Goal: Check status: Check status

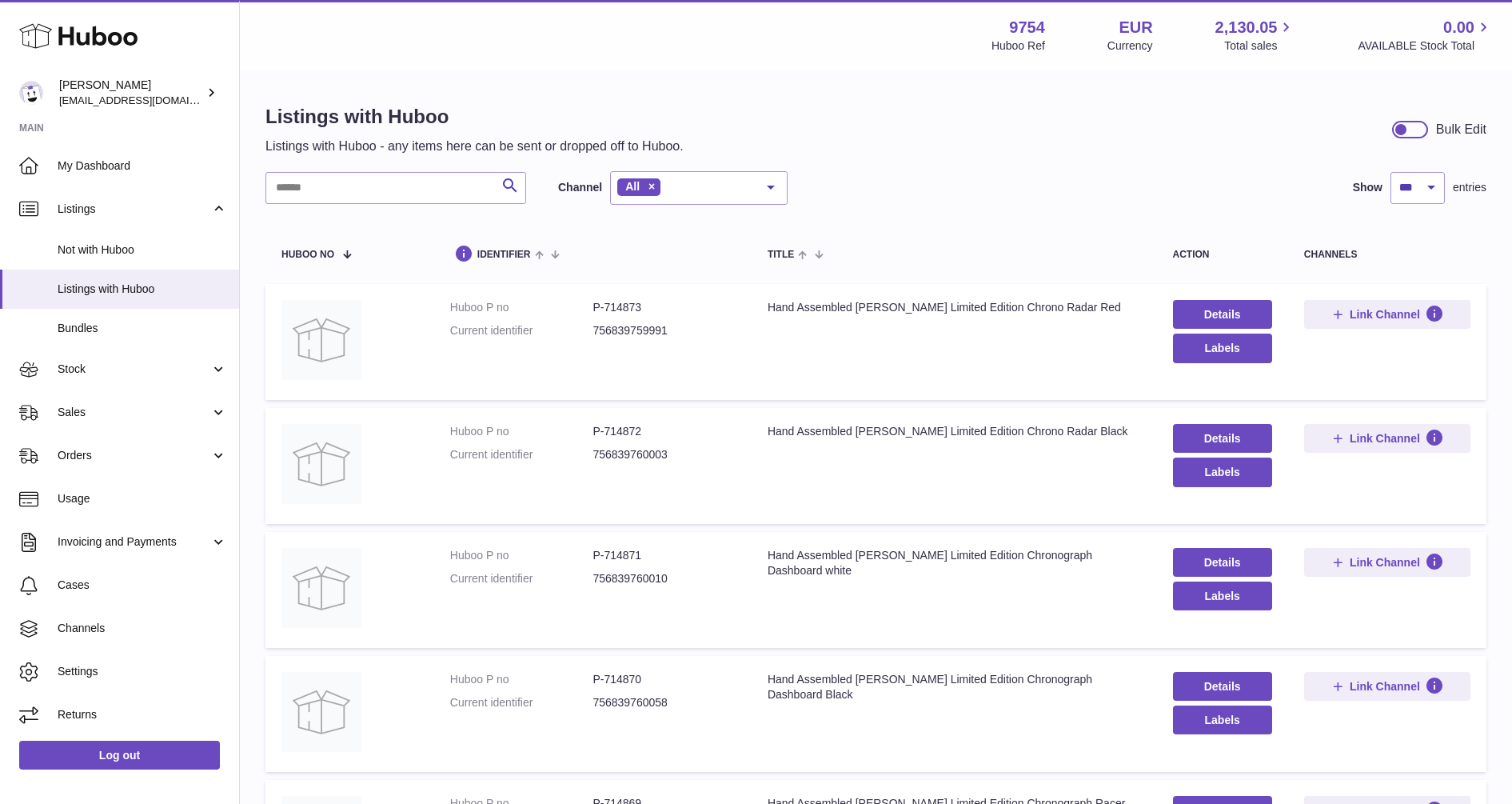
select select "***"
click at [76, 160] on span "My Dashboard" at bounding box center [142, 166] width 170 height 16
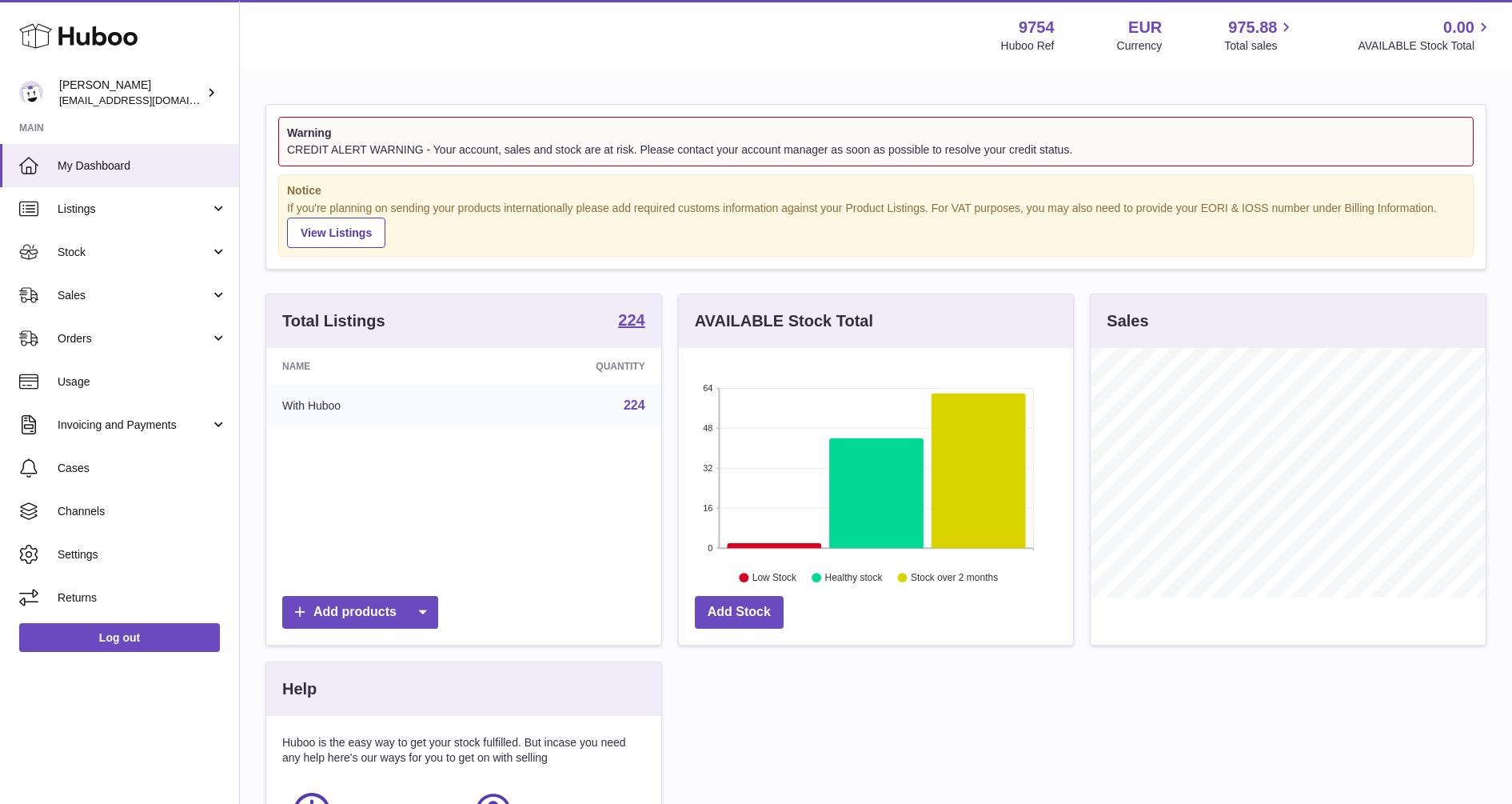
scroll to position [250, 395]
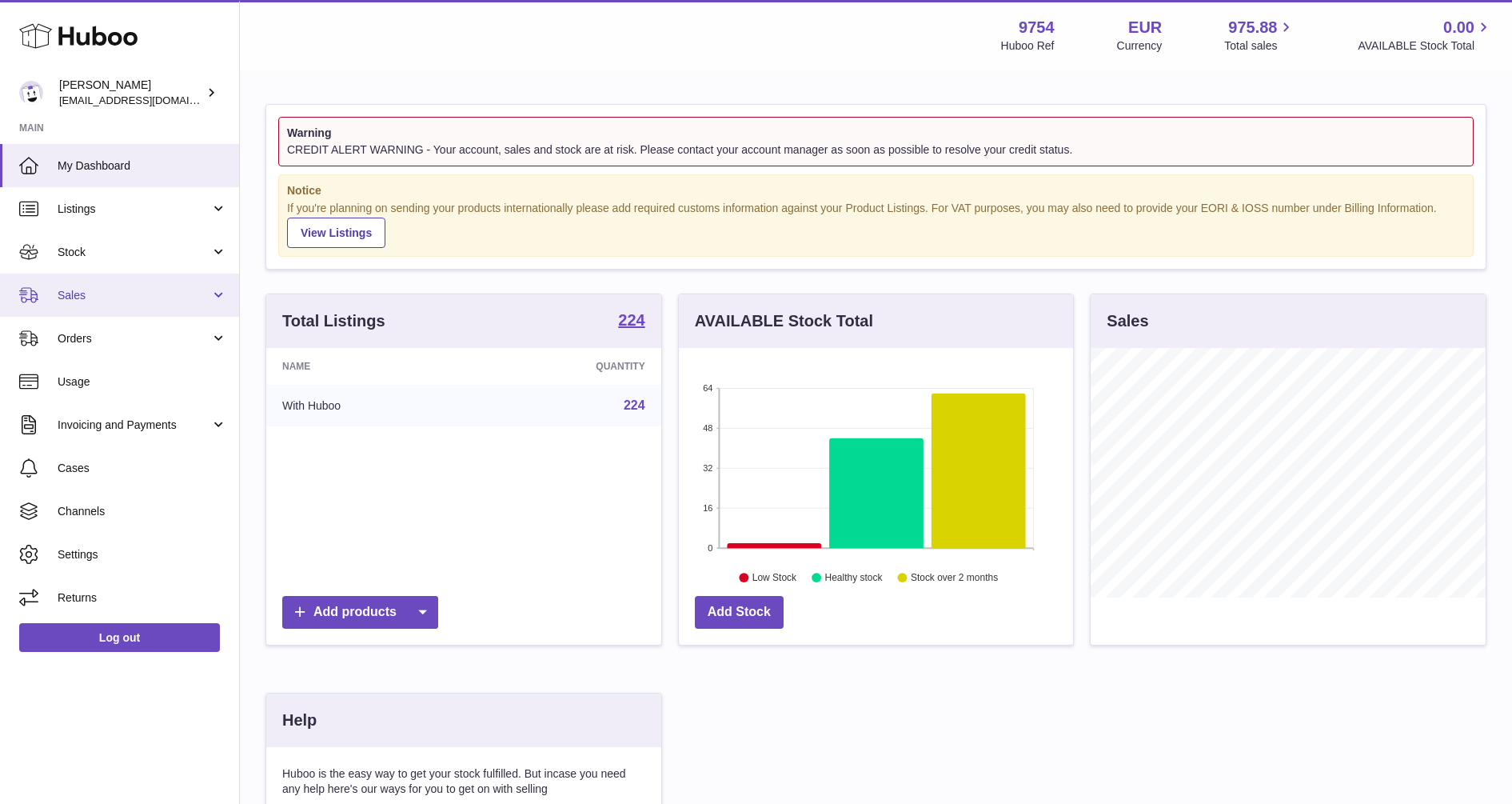
click at [75, 297] on span "Sales" at bounding box center [134, 296] width 152 height 16
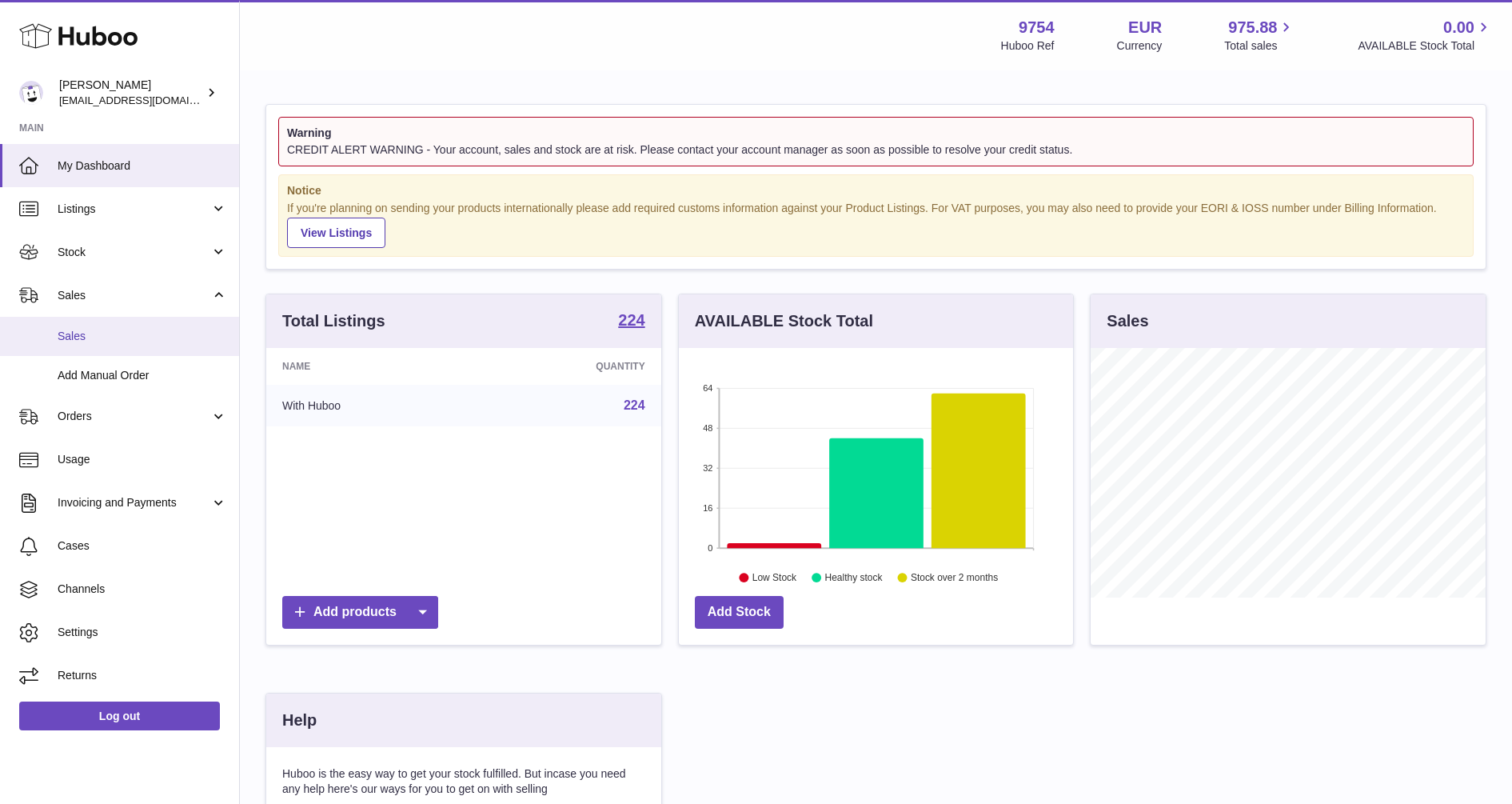
click at [72, 336] on span "Sales" at bounding box center [142, 336] width 170 height 16
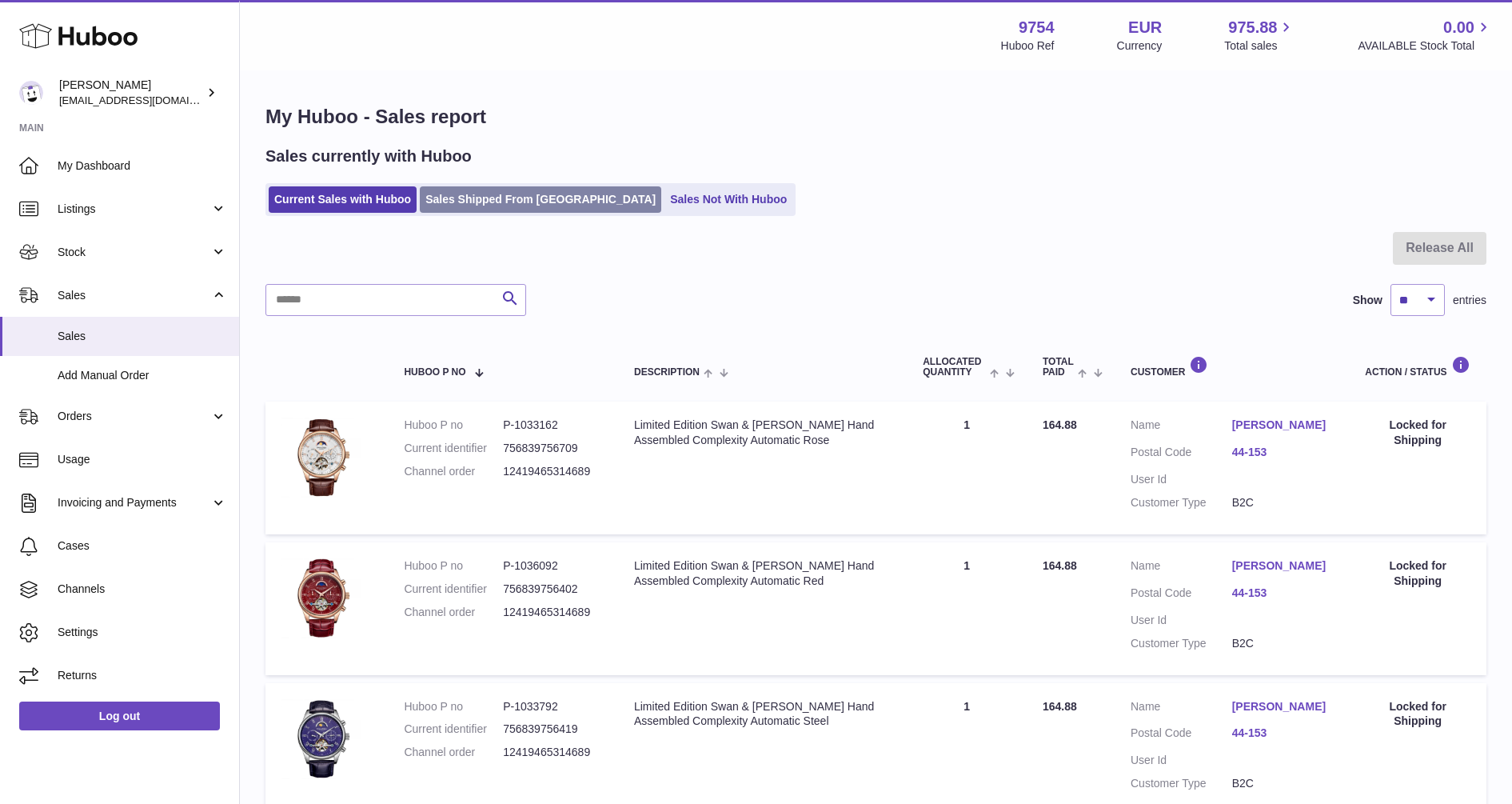
click at [450, 202] on link "Sales Shipped From Huboo" at bounding box center [539, 199] width 241 height 27
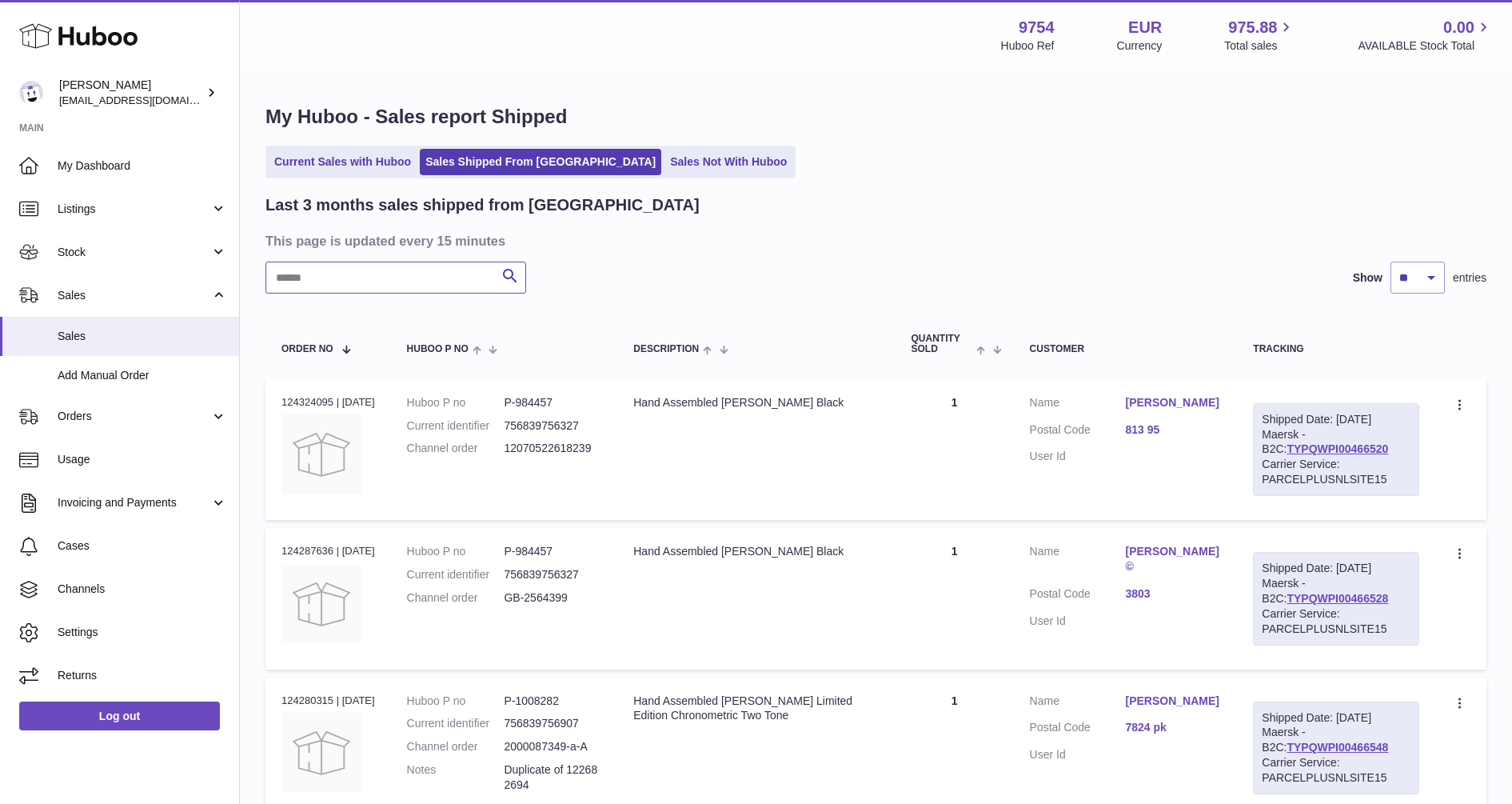
click at [382, 292] on input "text" at bounding box center [395, 277] width 261 height 32
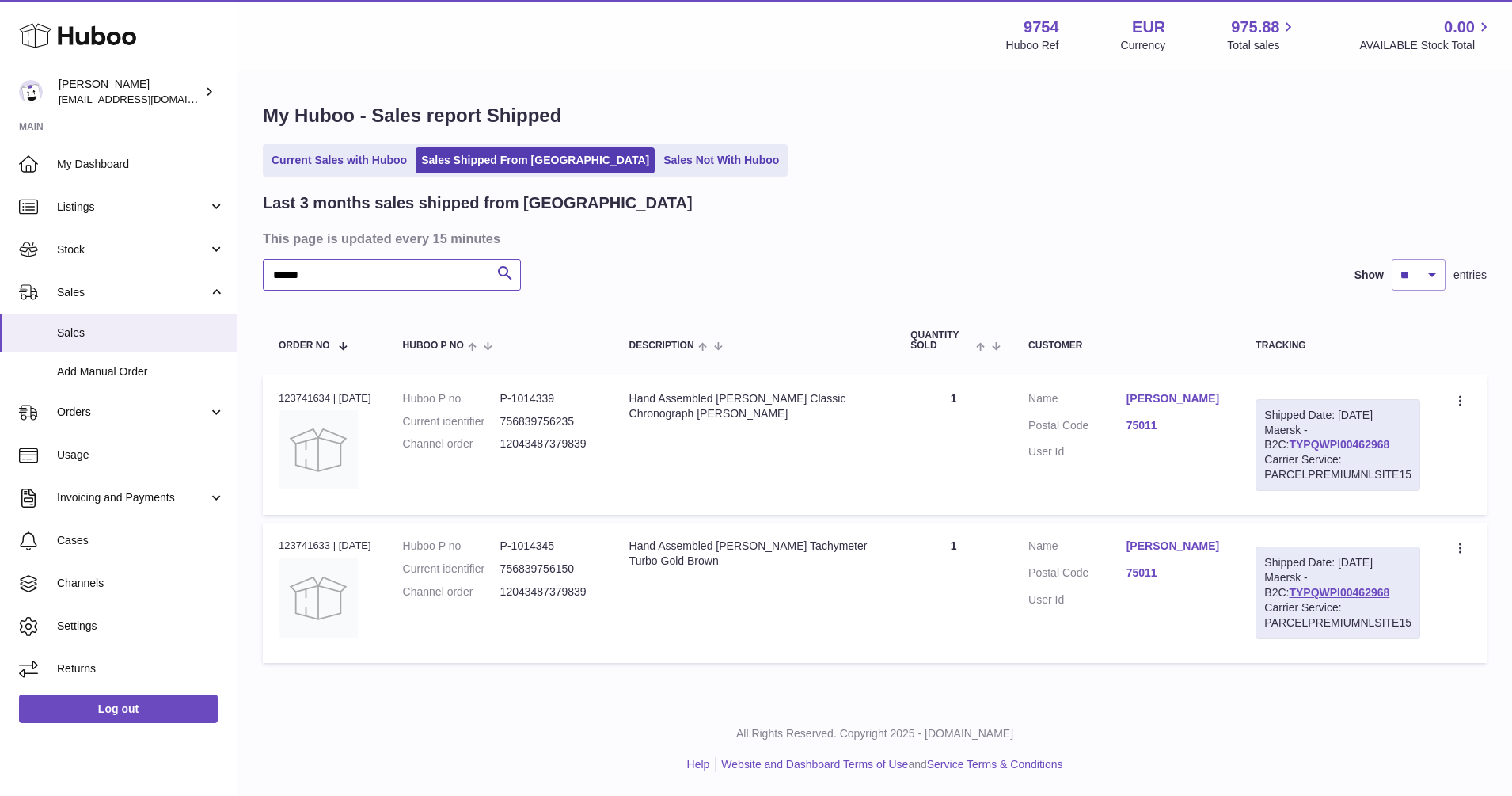
type input "******"
click at [1298, 449] on link "TYPQWPI00462968" at bounding box center [1338, 444] width 101 height 13
click at [1202, 391] on link "Bangoura Abdoul" at bounding box center [1176, 398] width 98 height 15
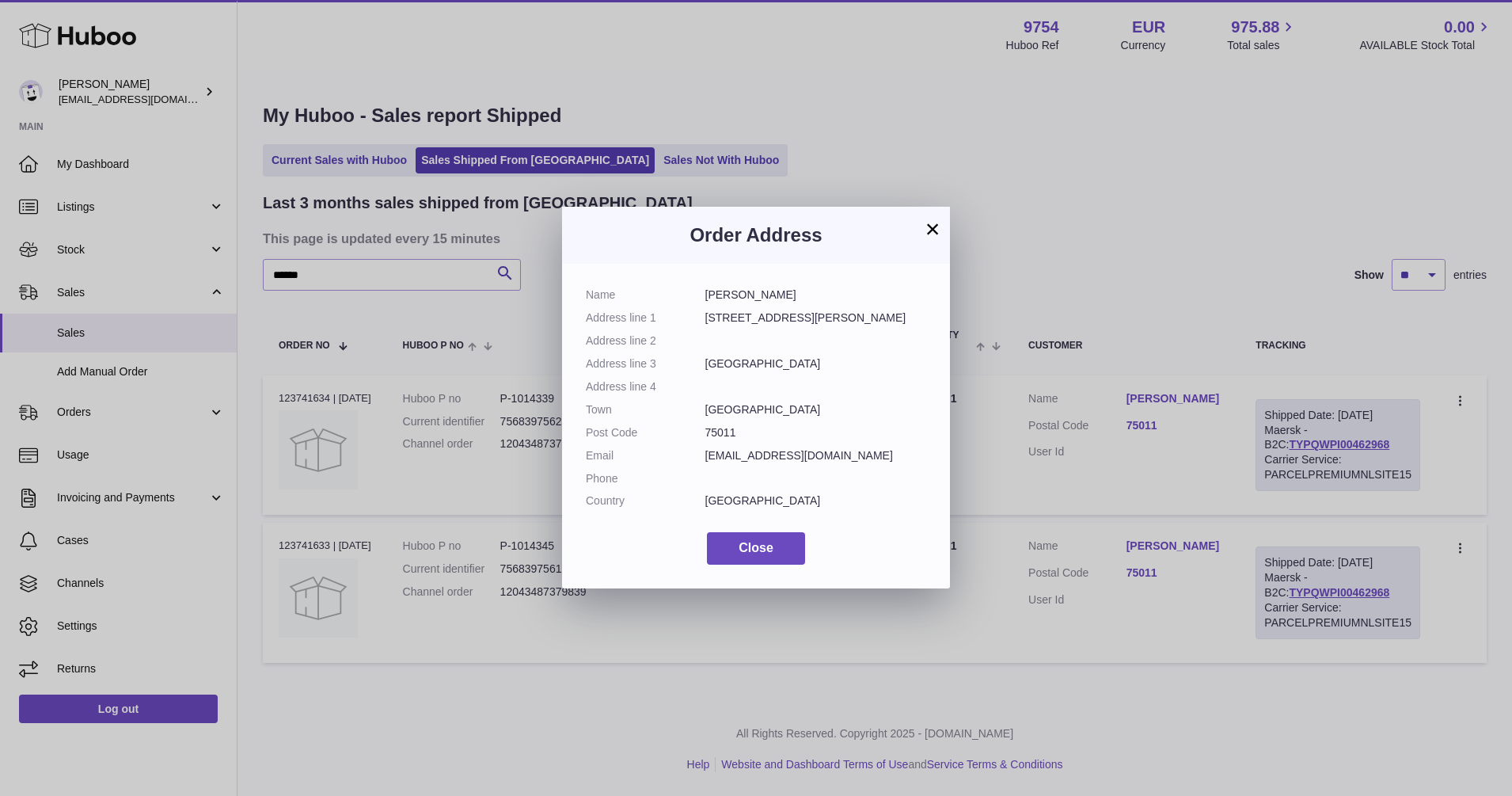
click at [931, 231] on button "×" at bounding box center [932, 228] width 19 height 19
